Goal: Information Seeking & Learning: Understand process/instructions

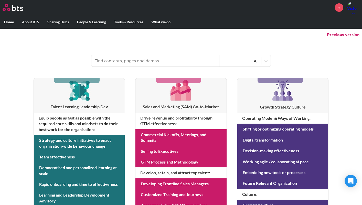
scroll to position [50, 0]
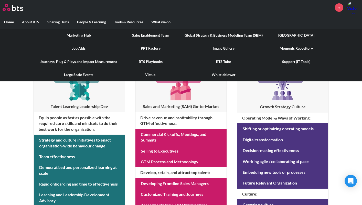
click at [150, 45] on link "PPT Factory" at bounding box center [150, 48] width 59 height 13
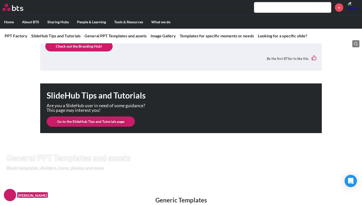
scroll to position [237, 0]
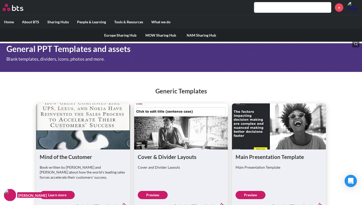
click at [170, 36] on link "MOW Sharing Hub" at bounding box center [160, 35] width 40 height 13
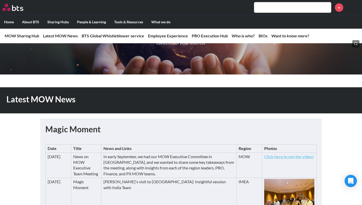
scroll to position [36, 0]
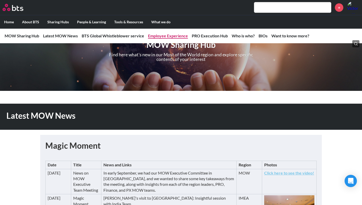
click at [160, 35] on link "Employee Experience" at bounding box center [168, 35] width 40 height 5
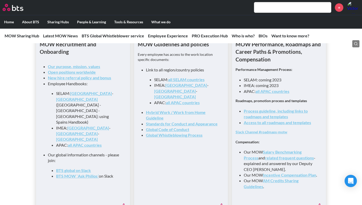
scroll to position [554, 0]
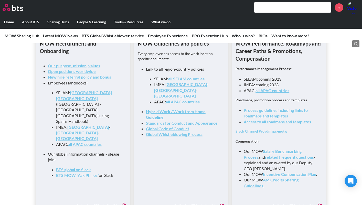
click at [298, 149] on link "Salary Benchmarking Process" at bounding box center [272, 154] width 58 height 10
click at [276, 108] on link "Process guideline, including links to roadmaps and templates" at bounding box center [275, 113] width 64 height 10
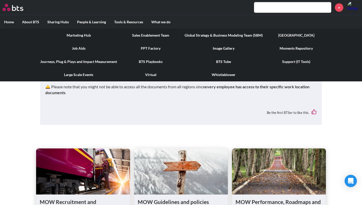
scroll to position [358, 0]
